Goal: Book appointment/travel/reservation

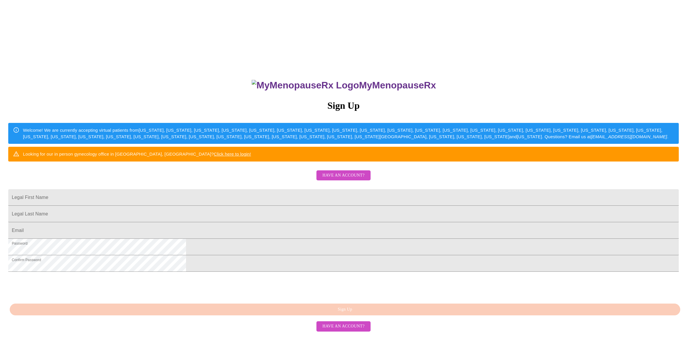
scroll to position [51, 0]
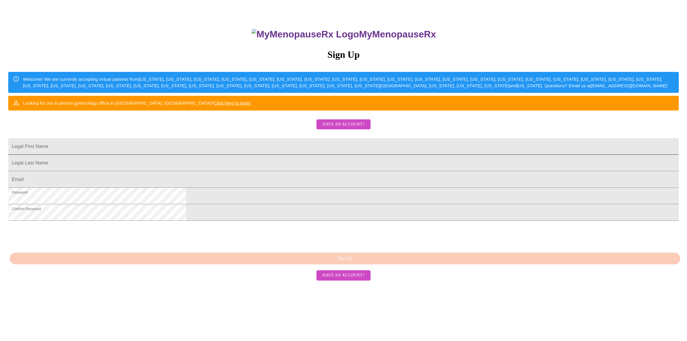
click at [282, 155] on input "Legal First Name" at bounding box center [343, 146] width 671 height 16
click at [449, 190] on div "MyMenopauseRx Sign Up Welcome! We are currently accepting virtual patients from…" at bounding box center [343, 155] width 683 height 409
click at [357, 279] on span "Have an account?" at bounding box center [344, 275] width 42 height 7
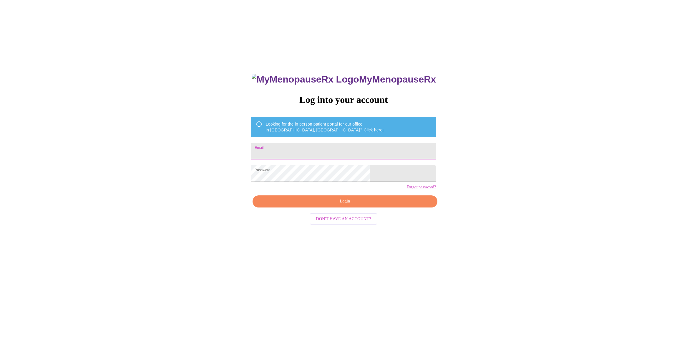
click at [309, 148] on input "Email" at bounding box center [343, 151] width 185 height 16
type input "[EMAIL_ADDRESS][DOMAIN_NAME]"
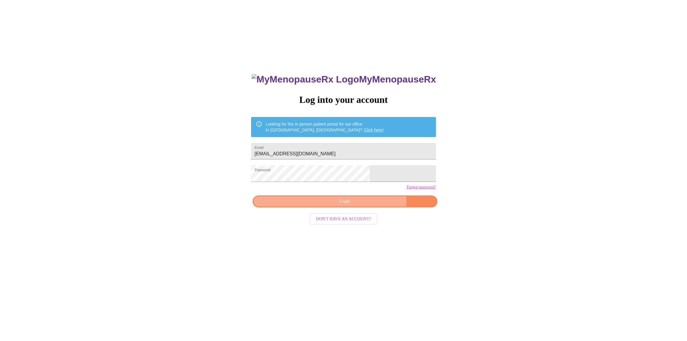
click at [363, 205] on span "Login" at bounding box center [345, 201] width 171 height 7
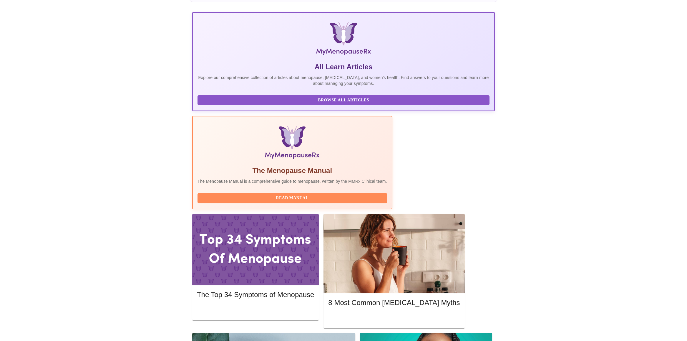
scroll to position [88, 0]
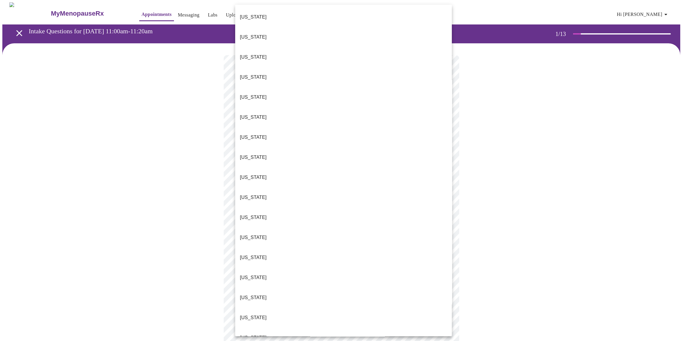
click at [353, 128] on body "MyMenopauseRx Appointments Messaging Labs Uploads Medications Community Refer a…" at bounding box center [343, 292] width 683 height 581
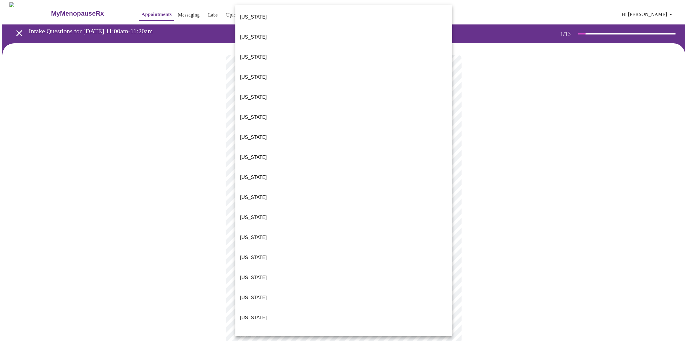
click at [260, 47] on li "[US_STATE]" at bounding box center [343, 57] width 217 height 20
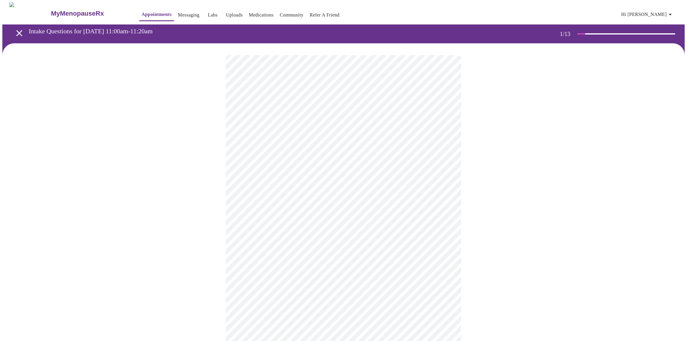
click at [677, 13] on button "Hi [PERSON_NAME]" at bounding box center [647, 15] width 57 height 12
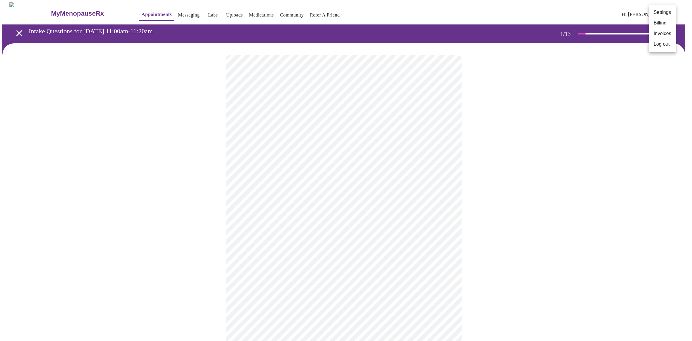
click at [644, 72] on div at bounding box center [346, 170] width 692 height 341
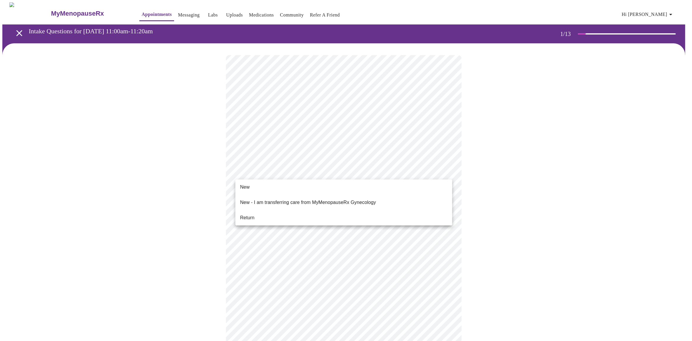
click at [318, 170] on body "MyMenopauseRx Appointments Messaging Labs Uploads Medications Community Refer a…" at bounding box center [345, 290] width 687 height 577
click at [247, 214] on span "Return" at bounding box center [247, 217] width 14 height 7
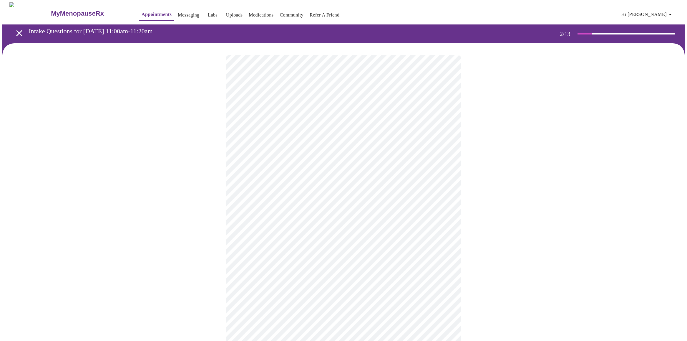
click at [309, 120] on body "MyMenopauseRx Appointments Messaging Labs Uploads Medications Community Refer a…" at bounding box center [343, 206] width 683 height 409
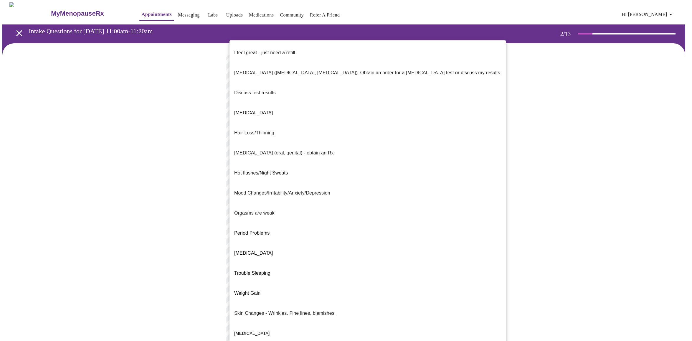
click at [249, 209] on p "Orgasms are weak" at bounding box center [254, 212] width 40 height 7
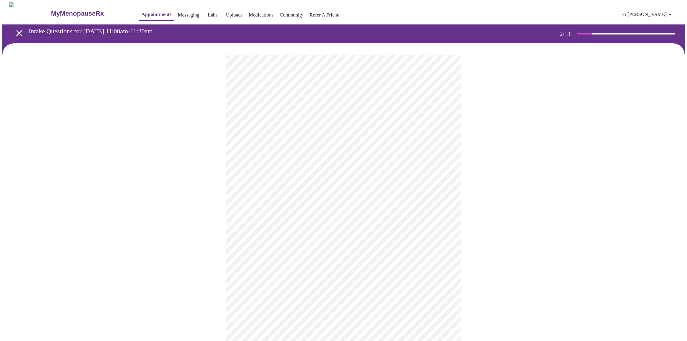
click at [265, 171] on body "MyMenopauseRx Appointments Messaging Labs Uploads Medications Community Refer a…" at bounding box center [343, 204] width 683 height 405
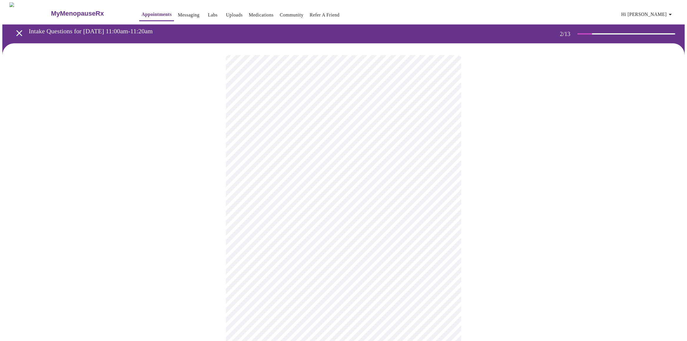
click at [286, 235] on body "MyMenopauseRx Appointments Messaging Labs Uploads Medications Community Refer a…" at bounding box center [343, 202] width 683 height 401
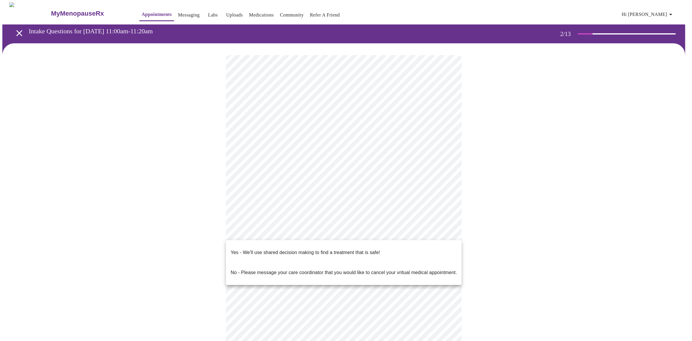
click at [301, 252] on span "Yes - We'll use shared decision making to find a treatment that is safe!" at bounding box center [305, 252] width 149 height 16
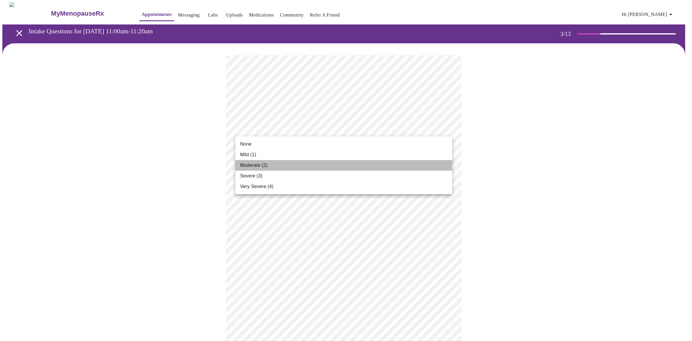
click at [268, 165] on li "Moderate (2)" at bounding box center [343, 165] width 217 height 11
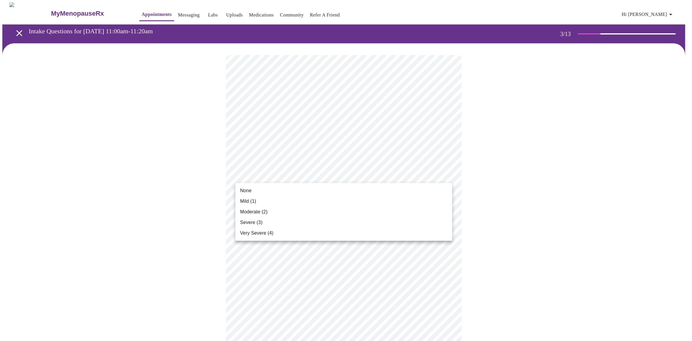
click at [277, 200] on li "Mild (1)" at bounding box center [343, 201] width 217 height 11
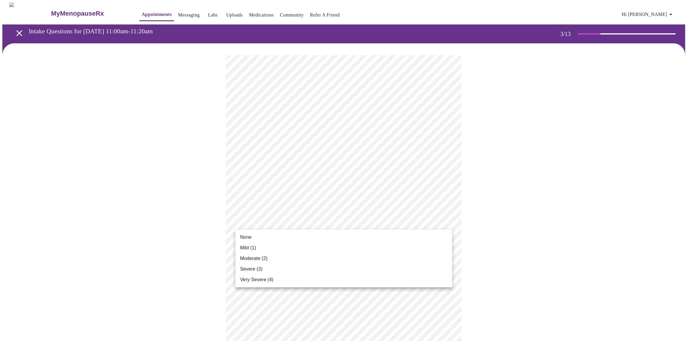
click at [278, 260] on li "Moderate (2)" at bounding box center [343, 258] width 217 height 11
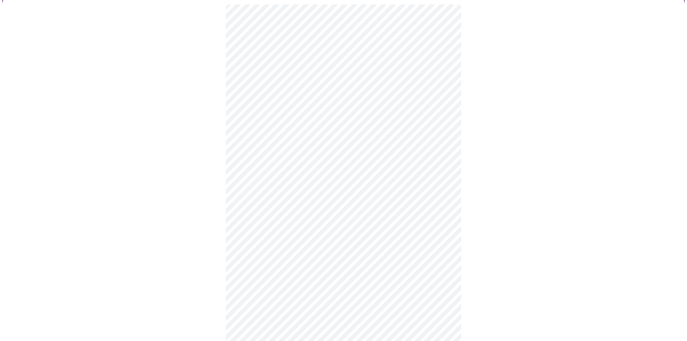
scroll to position [59, 0]
click at [304, 207] on body "MyMenopauseRx Appointments Messaging Labs Uploads Medications Community Refer a…" at bounding box center [343, 322] width 683 height 758
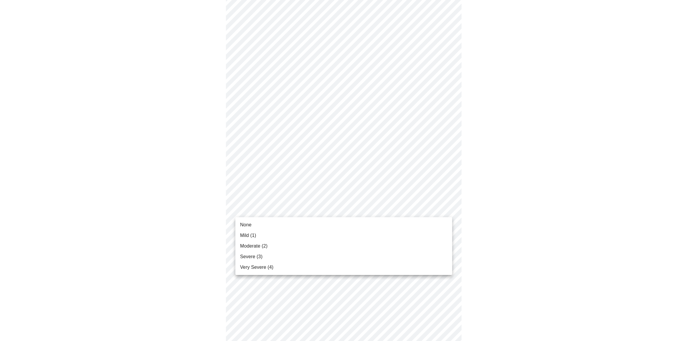
click at [258, 236] on li "Mild (1)" at bounding box center [343, 235] width 217 height 11
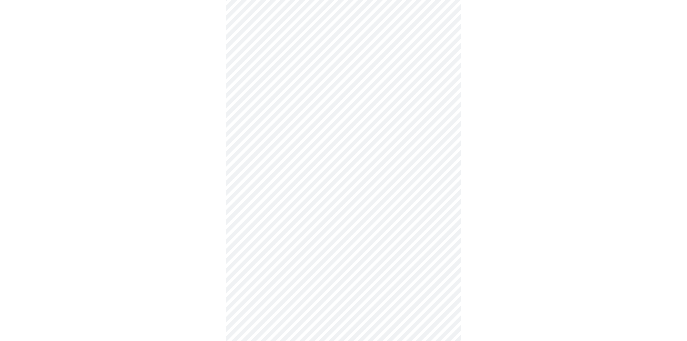
click at [298, 247] on body "MyMenopauseRx Appointments Messaging Labs Uploads Medications Community Refer a…" at bounding box center [343, 318] width 683 height 750
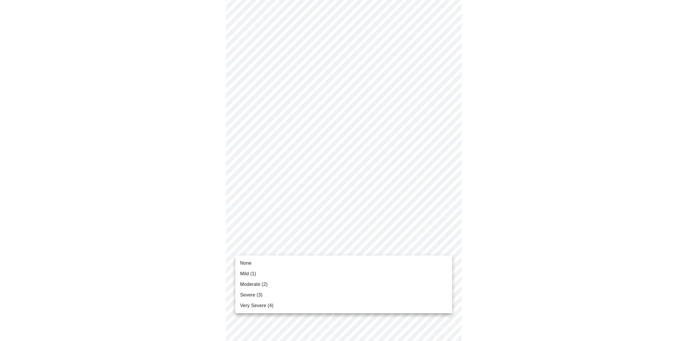
click at [254, 283] on span "Moderate (2)" at bounding box center [253, 284] width 27 height 7
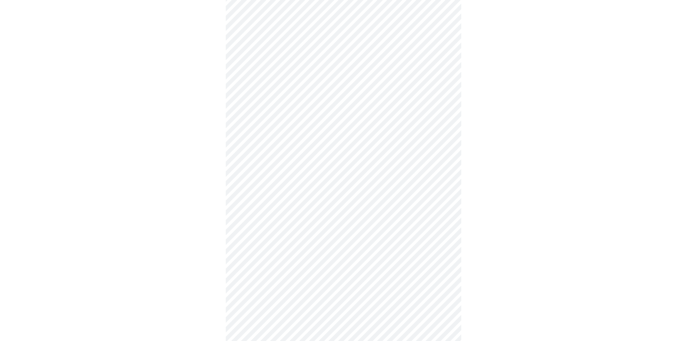
scroll to position [118, 0]
click at [284, 226] on body "MyMenopauseRx Appointments Messaging Labs Uploads Medications Community Refer a…" at bounding box center [343, 256] width 683 height 742
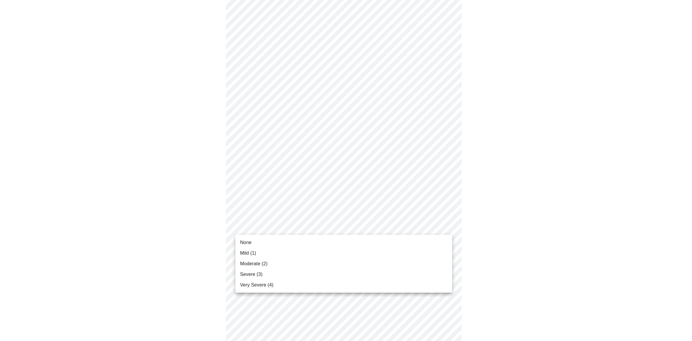
click at [266, 266] on span "Moderate (2)" at bounding box center [253, 263] width 27 height 7
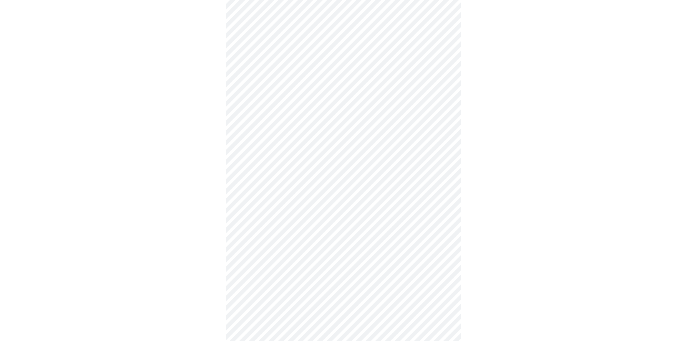
scroll to position [206, 0]
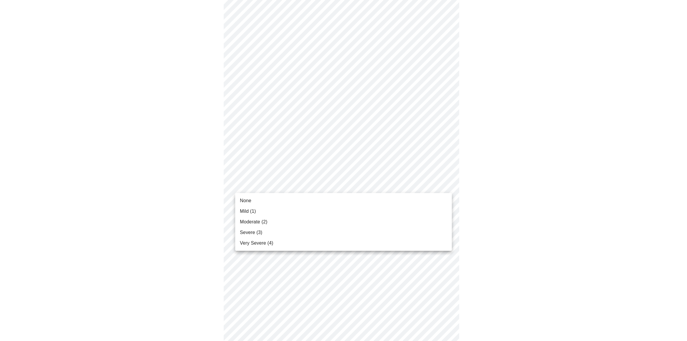
click at [290, 180] on body "MyMenopauseRx Appointments Messaging Labs Uploads Medications Community Refer a…" at bounding box center [343, 163] width 683 height 734
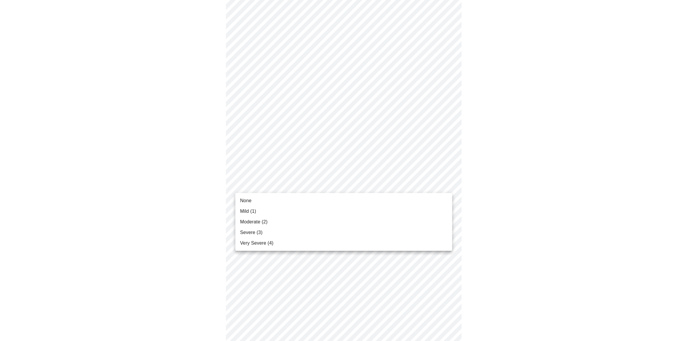
click at [252, 222] on span "Moderate (2)" at bounding box center [253, 221] width 27 height 7
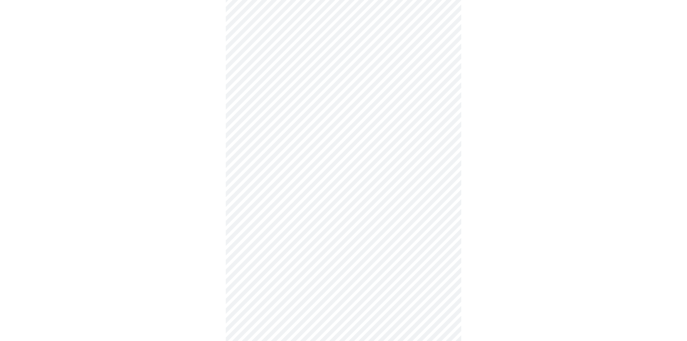
scroll to position [265, 0]
click at [285, 174] on body "MyMenopauseRx Appointments Messaging Labs Uploads Medications Community Refer a…" at bounding box center [343, 99] width 683 height 725
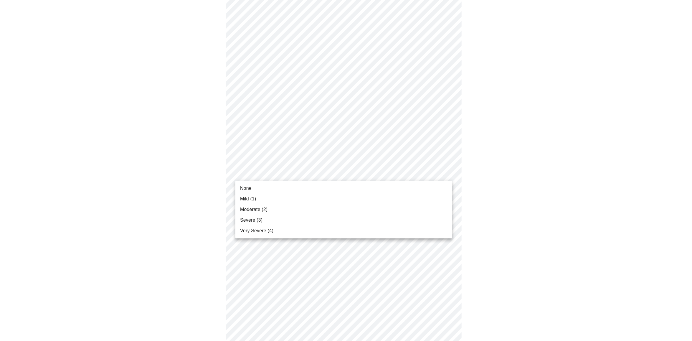
click at [247, 217] on span "Severe (3)" at bounding box center [251, 219] width 22 height 7
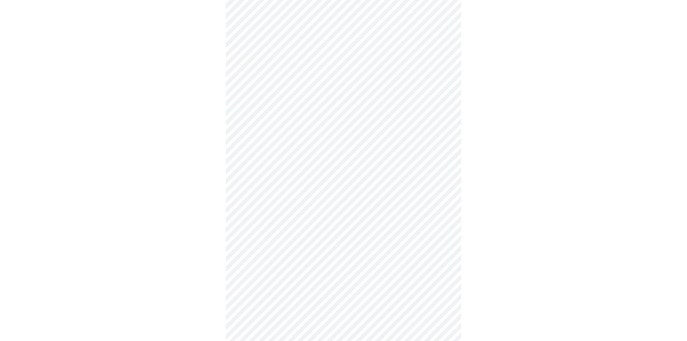
scroll to position [295, 0]
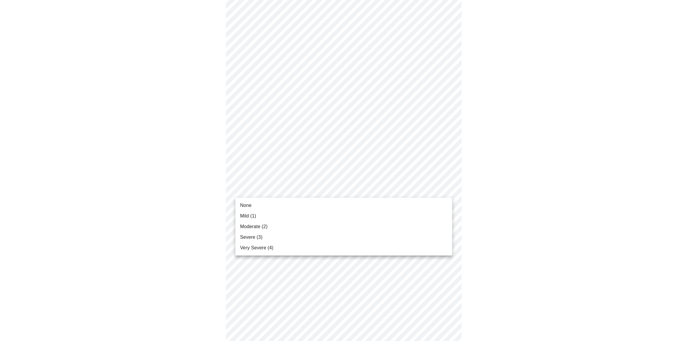
click at [296, 187] on body "MyMenopauseRx Appointments Messaging Labs Uploads Medications Community Refer a…" at bounding box center [345, 66] width 687 height 717
click at [258, 227] on span "Moderate (2)" at bounding box center [253, 226] width 27 height 7
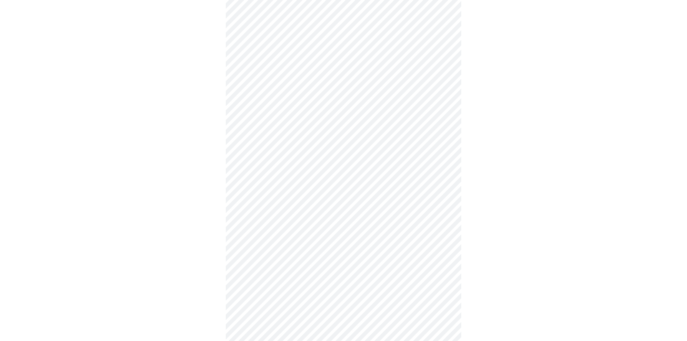
scroll to position [353, 0]
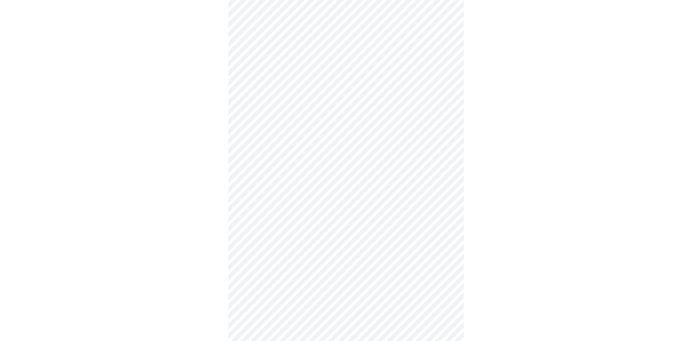
click at [290, 179] on body "MyMenopauseRx Appointments Messaging Labs Uploads Medications Community Refer a…" at bounding box center [345, 3] width 687 height 709
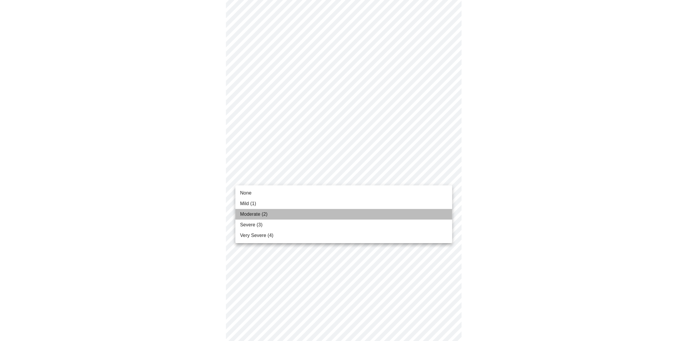
click at [255, 216] on span "Moderate (2)" at bounding box center [253, 214] width 27 height 7
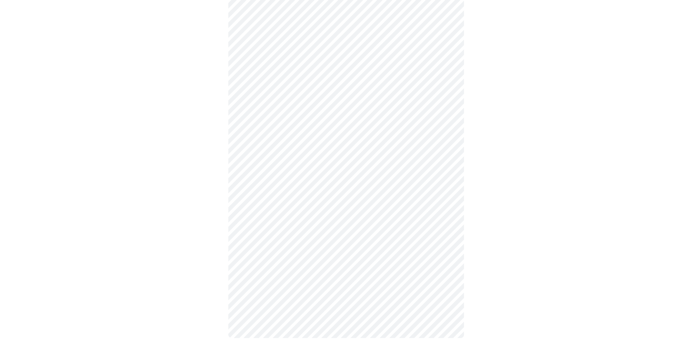
scroll to position [360, 0]
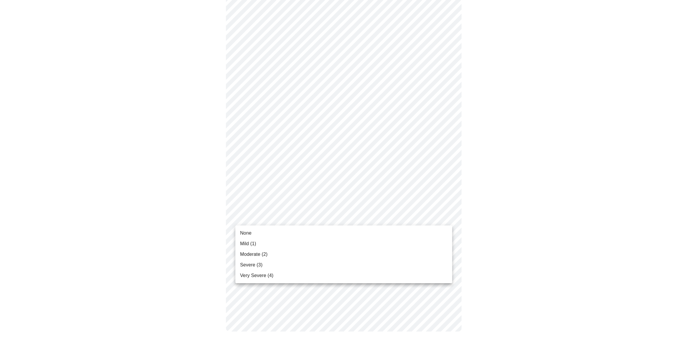
click at [247, 242] on span "Mild (1)" at bounding box center [248, 243] width 16 height 7
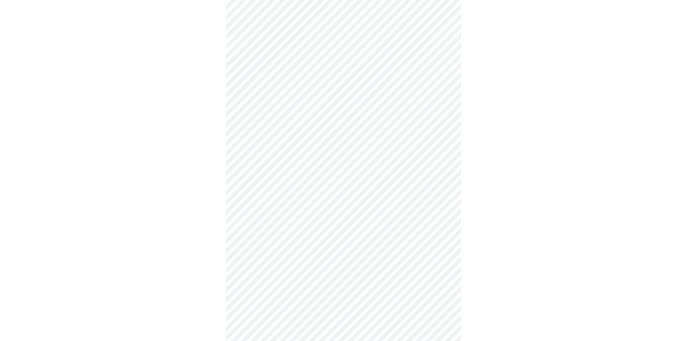
scroll to position [118, 0]
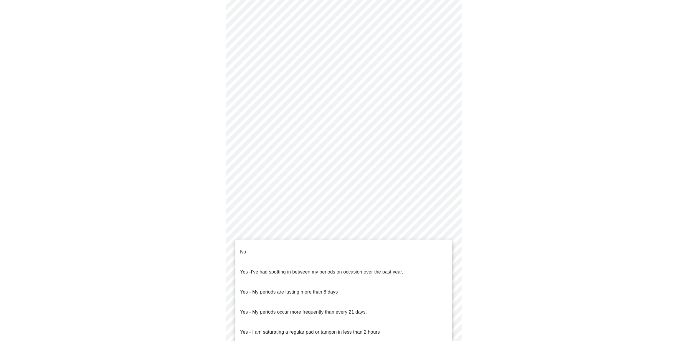
click at [338, 237] on body "MyMenopauseRx Appointments Messaging Labs Uploads Medications Community Refer a…" at bounding box center [345, 175] width 687 height 580
click at [245, 248] on p "No" at bounding box center [243, 251] width 6 height 7
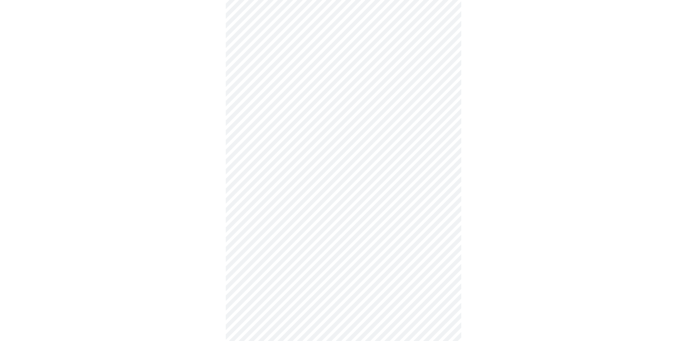
scroll to position [177, 0]
click at [336, 222] on body "MyMenopauseRx Appointments Messaging Labs Uploads Medications Community Refer a…" at bounding box center [343, 114] width 683 height 577
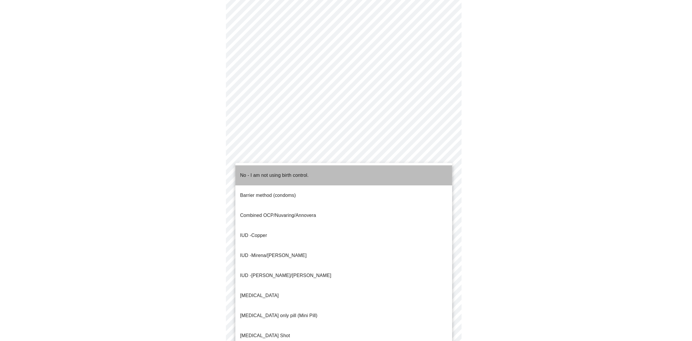
click at [247, 172] on p "No - I am not using birth control." at bounding box center [274, 175] width 69 height 7
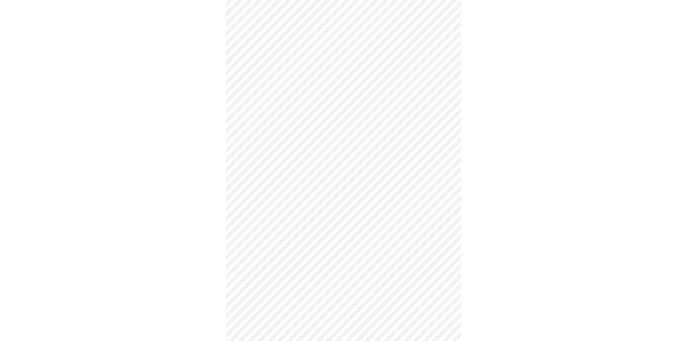
scroll to position [206, 0]
click at [309, 236] on body "MyMenopauseRx Appointments Messaging Labs Uploads Medications Community Refer a…" at bounding box center [343, 83] width 683 height 574
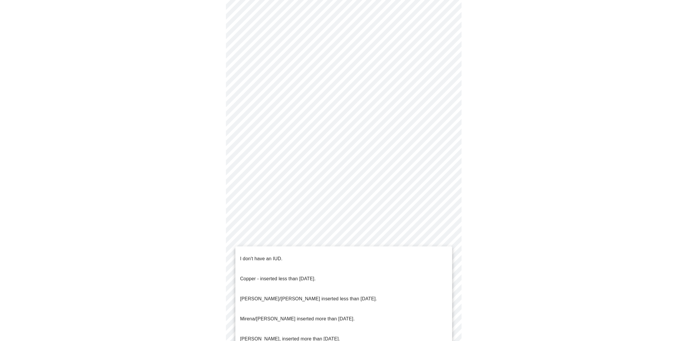
click at [259, 255] on p "I don't have an IUD." at bounding box center [261, 258] width 42 height 7
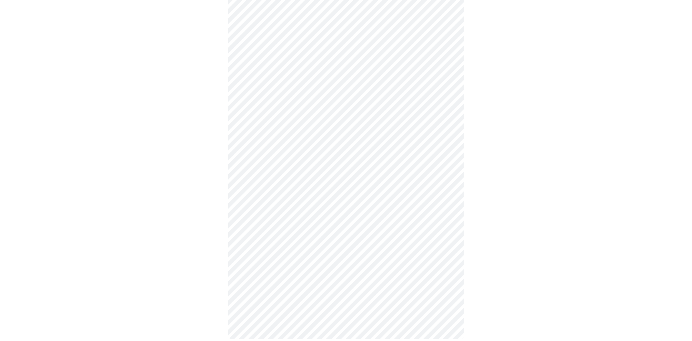
scroll to position [229, 0]
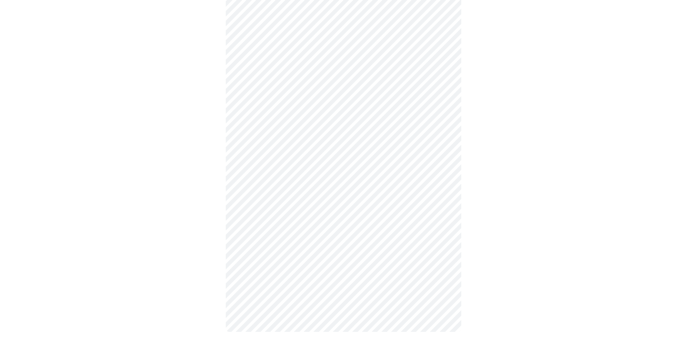
click at [316, 257] on body "MyMenopauseRx Appointments Messaging Labs Uploads Medications Community Refer a…" at bounding box center [343, 58] width 683 height 570
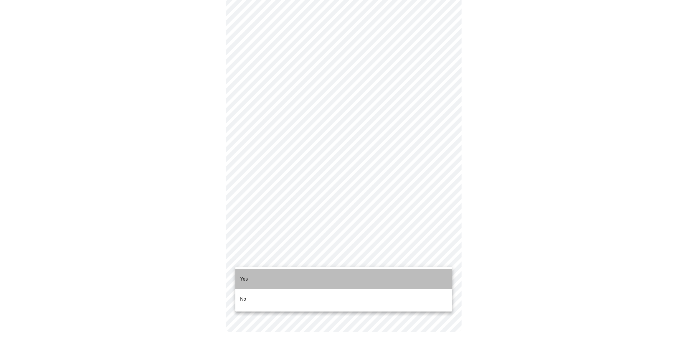
click at [250, 274] on li "Yes" at bounding box center [343, 279] width 217 height 20
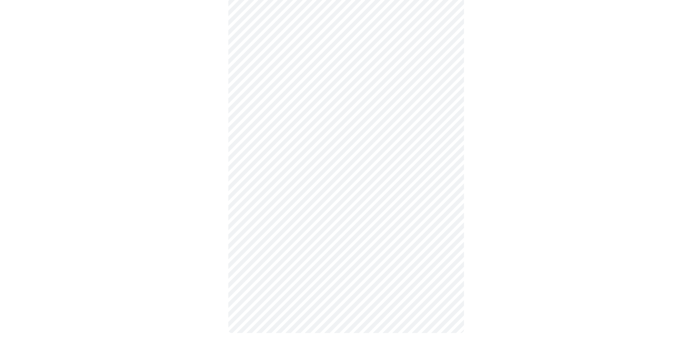
scroll to position [94, 0]
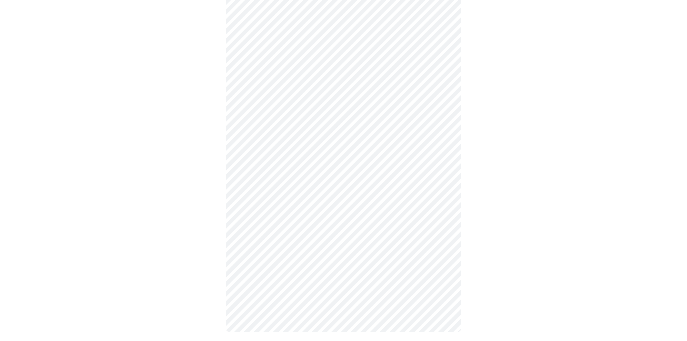
click at [300, 110] on body "MyMenopauseRx Appointments Messaging Labs Uploads Medications Community Refer a…" at bounding box center [343, 125] width 683 height 435
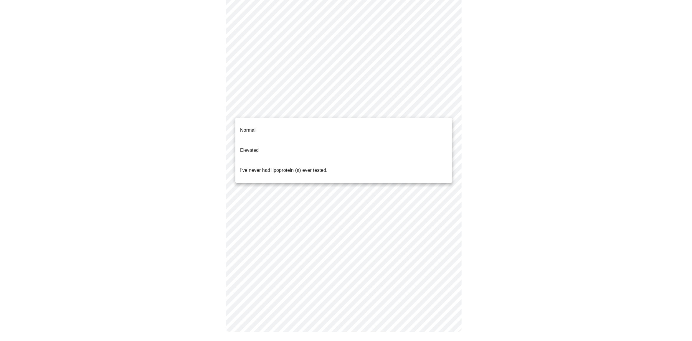
click at [268, 126] on li "Normal" at bounding box center [343, 130] width 217 height 20
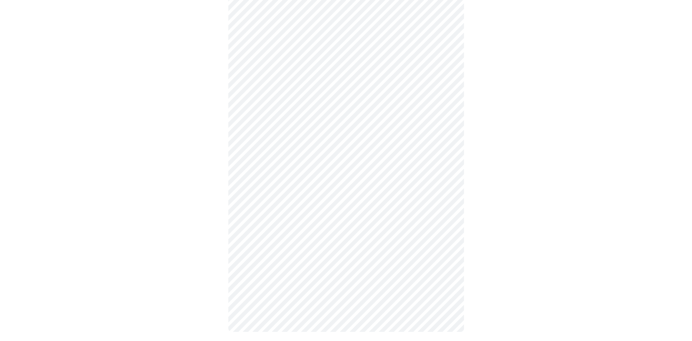
scroll to position [1527, 0]
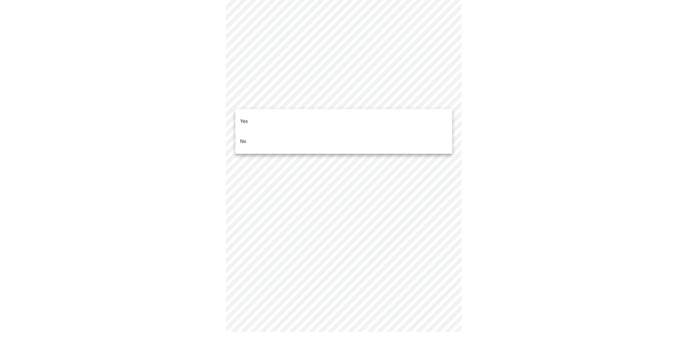
click at [268, 135] on li "No" at bounding box center [343, 141] width 217 height 20
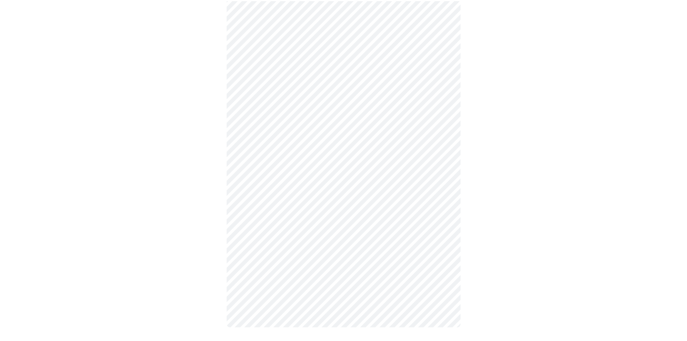
scroll to position [1524, 0]
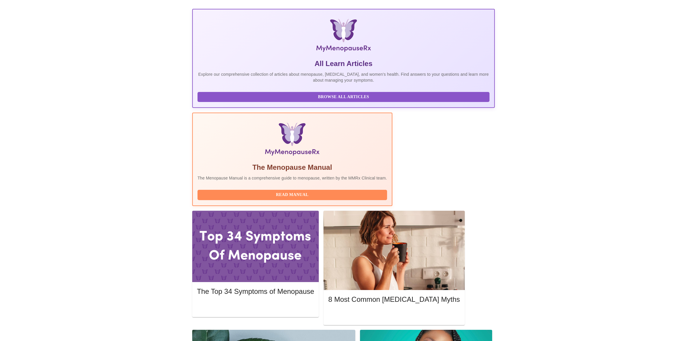
scroll to position [88, 0]
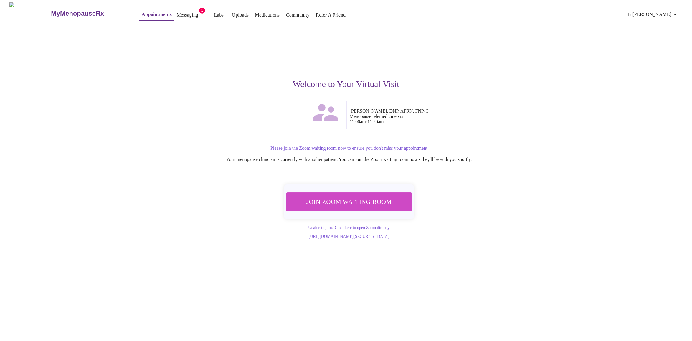
click at [364, 198] on span "Join Zoom Waiting Room" at bounding box center [348, 201] width 111 height 11
